Goal: Information Seeking & Learning: Learn about a topic

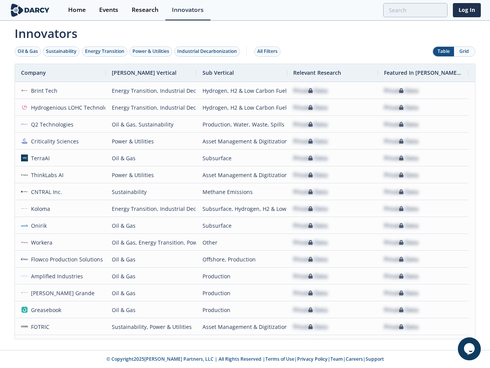
click at [28, 51] on div "Oil & Gas" at bounding box center [28, 51] width 20 height 7
click at [62, 51] on div "Sustainability" at bounding box center [61, 51] width 31 height 7
click at [105, 51] on div "Energy Transition" at bounding box center [104, 51] width 39 height 7
click at [152, 51] on div "Power & Utilities" at bounding box center [150, 51] width 37 height 7
